Goal: Information Seeking & Learning: Learn about a topic

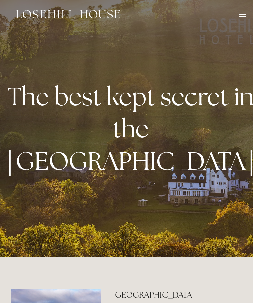
click at [246, 16] on div at bounding box center [242, 15] width 7 height 7
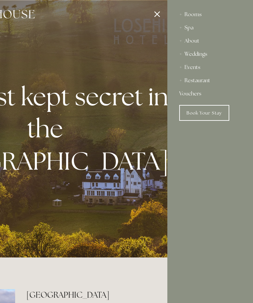
click at [197, 96] on link "Vouchers" at bounding box center [210, 93] width 62 height 13
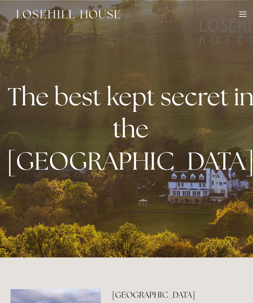
click at [244, 18] on div at bounding box center [242, 15] width 7 height 7
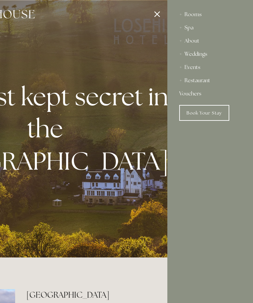
click at [193, 65] on div "Events" at bounding box center [210, 67] width 62 height 13
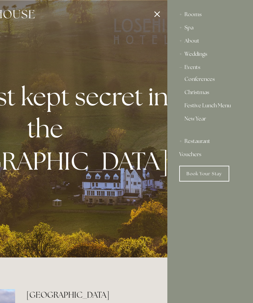
click at [202, 140] on div "Restaurant" at bounding box center [210, 141] width 62 height 13
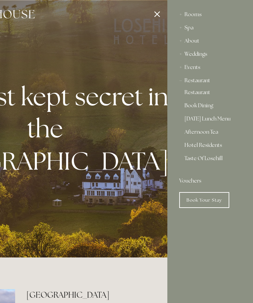
click at [218, 122] on link "[DATE] Lunch Menu" at bounding box center [210, 120] width 51 height 8
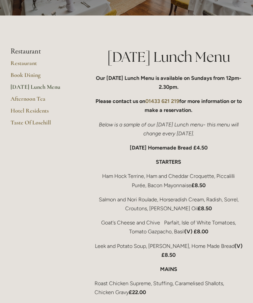
scroll to position [83, 0]
click at [43, 120] on link "Taste Of Losehill" at bounding box center [42, 125] width 63 height 12
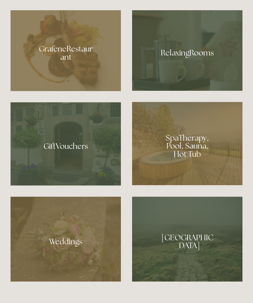
scroll to position [483, 0]
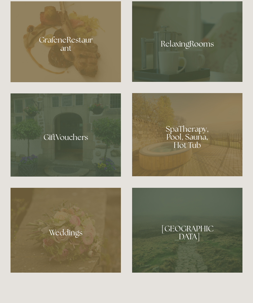
click at [73, 177] on div at bounding box center [66, 134] width 110 height 83
